Goal: Unclear

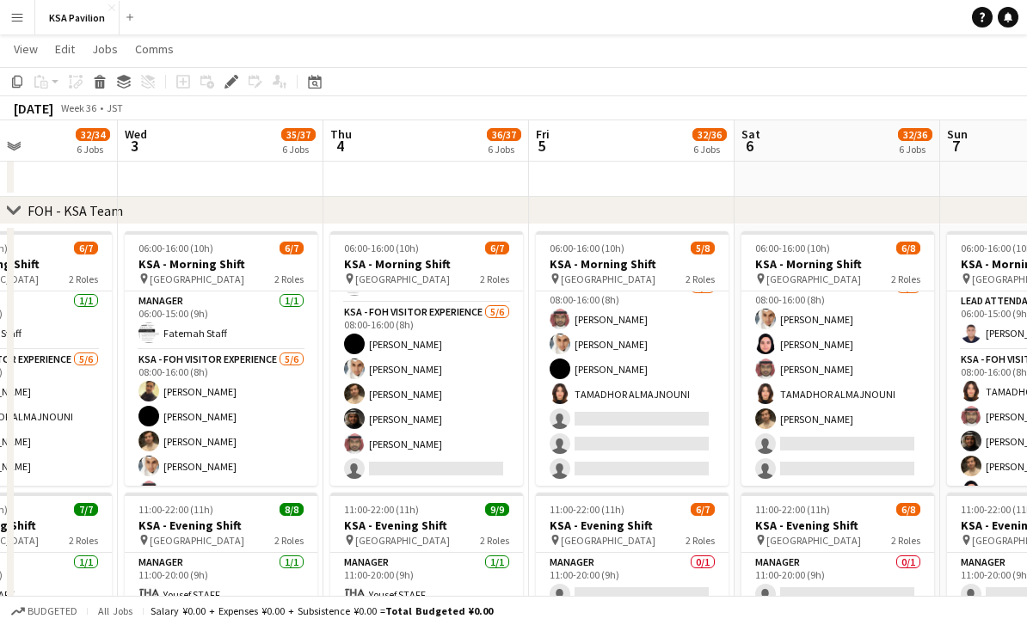
scroll to position [47, 0]
